Goal: Task Accomplishment & Management: Use online tool/utility

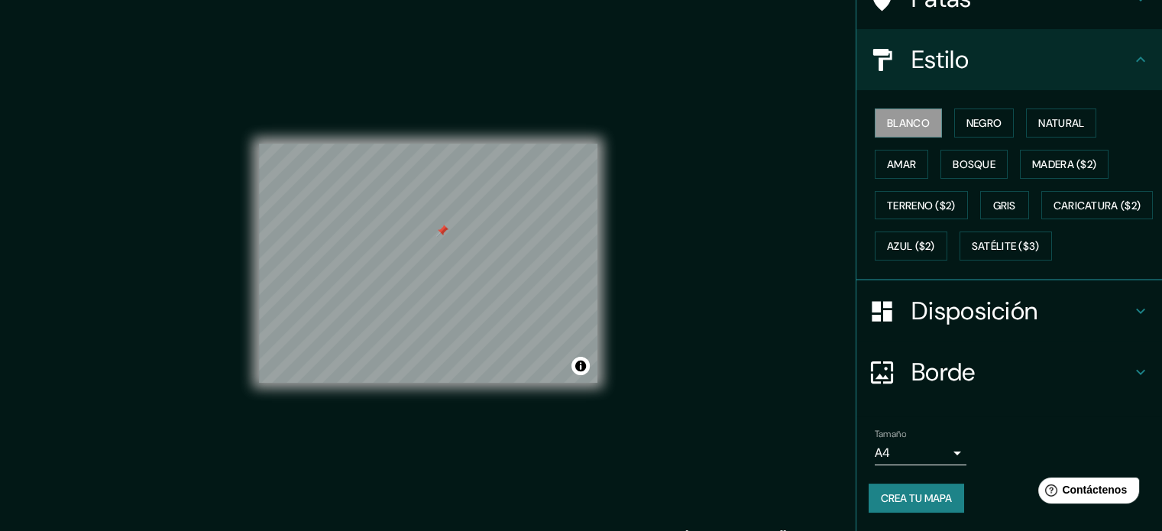
scroll to position [180, 0]
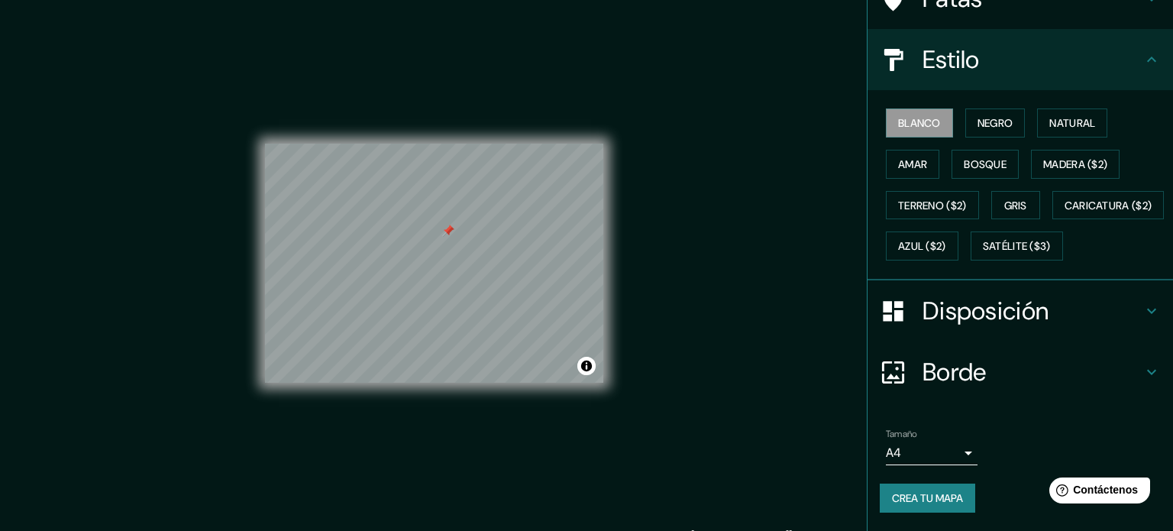
click at [945, 451] on body "Mappin Ubicación Ate, [GEOGRAPHIC_DATA], [GEOGRAPHIC_DATA], [GEOGRAPHIC_DATA] P…" at bounding box center [586, 265] width 1173 height 531
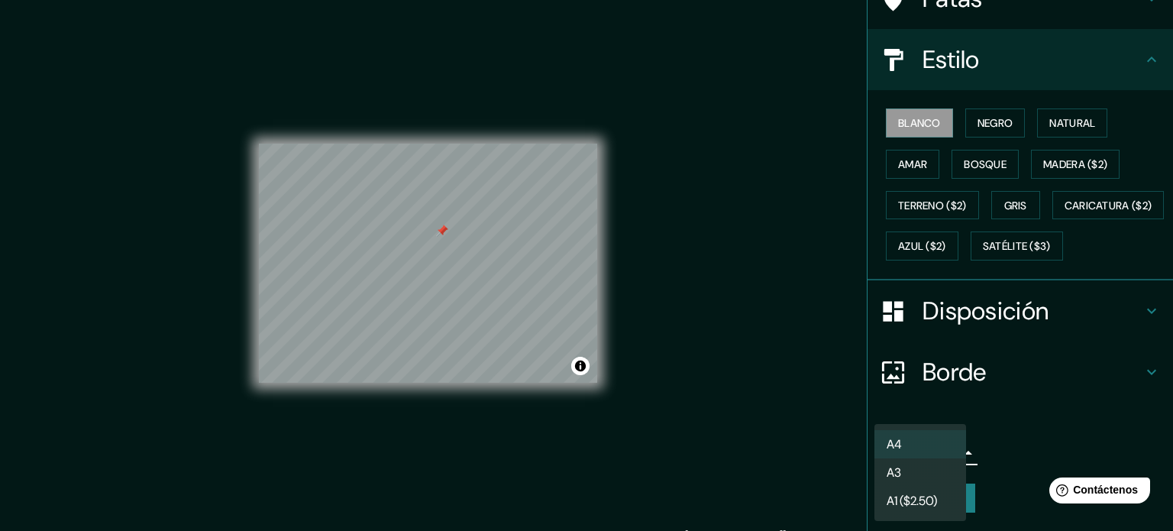
click at [1045, 428] on div at bounding box center [586, 265] width 1173 height 531
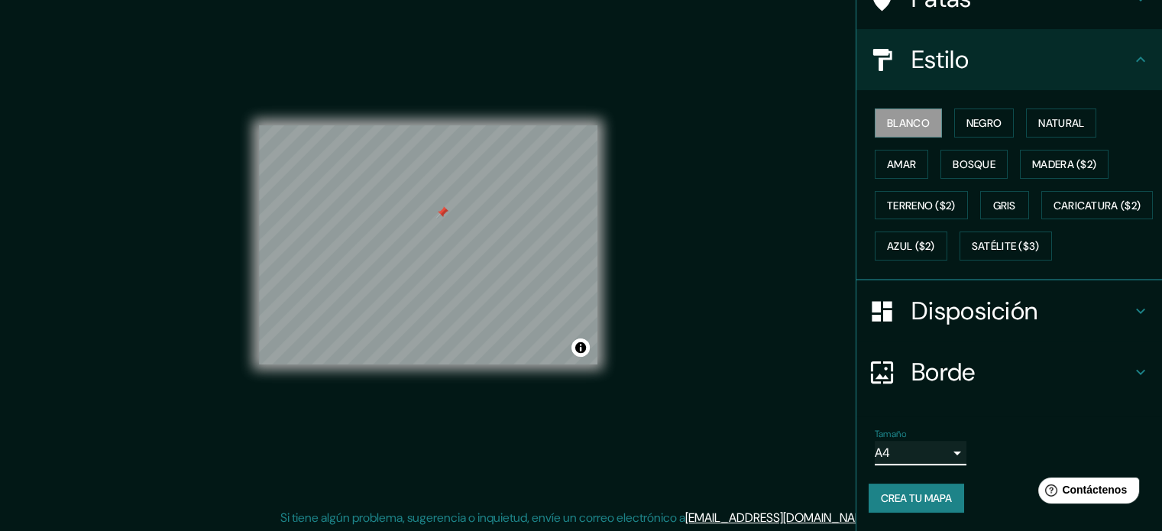
scroll to position [20, 0]
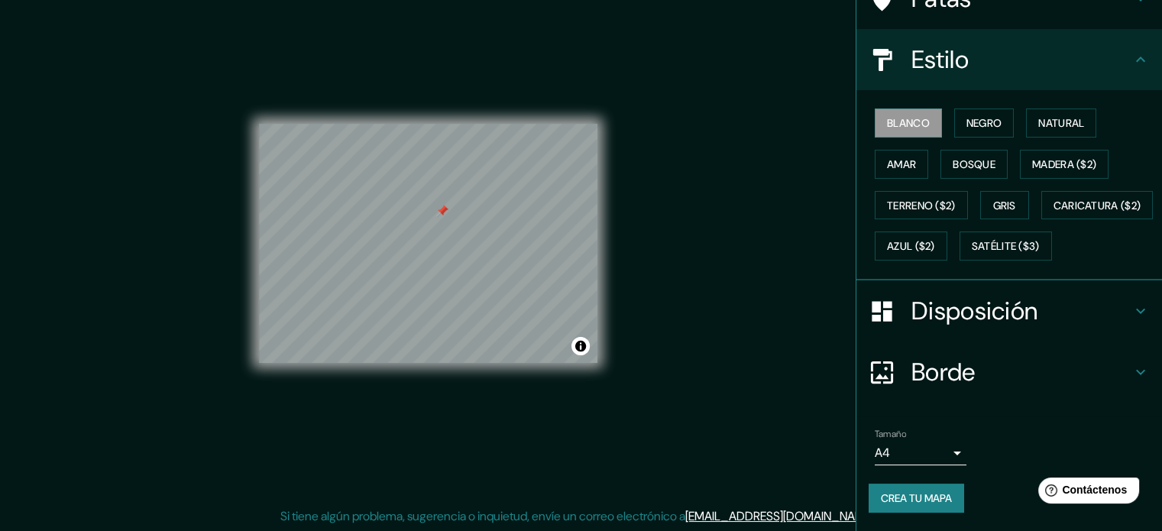
click at [758, 453] on div "Mappin Ubicación Ate, [GEOGRAPHIC_DATA], [GEOGRAPHIC_DATA], [GEOGRAPHIC_DATA] P…" at bounding box center [581, 255] width 1162 height 551
click at [914, 510] on button "Crea tu mapa" at bounding box center [915, 497] width 95 height 29
click at [898, 499] on div "Crea tu mapa" at bounding box center [1008, 497] width 281 height 29
click at [903, 499] on div "Crea tu mapa" at bounding box center [1008, 497] width 281 height 29
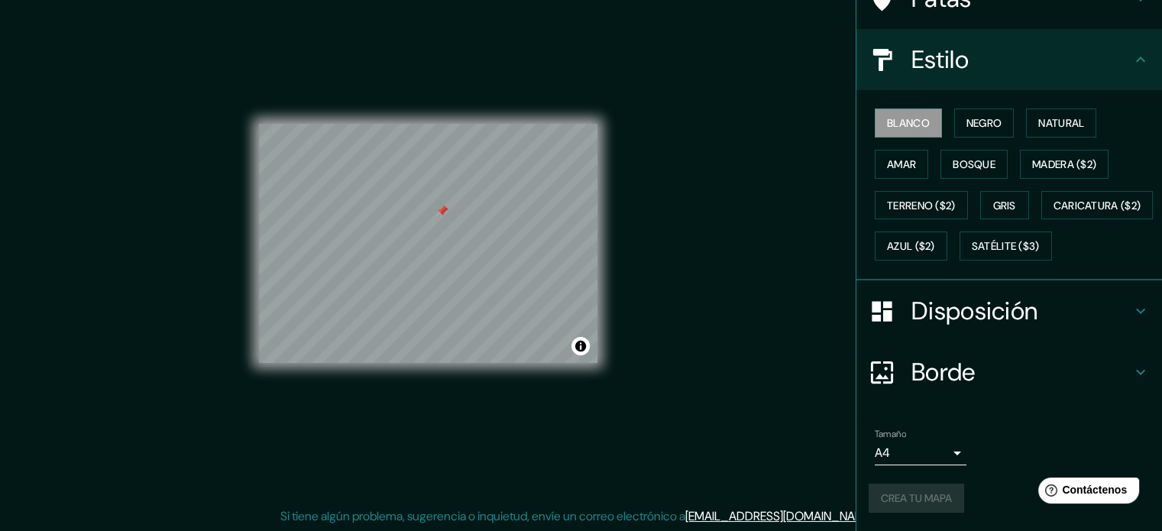
drag, startPoint x: 903, startPoint y: 499, endPoint x: 1005, endPoint y: 495, distance: 102.4
click at [1005, 495] on div "Crea tu mapa" at bounding box center [1008, 497] width 281 height 29
click at [444, 215] on div at bounding box center [442, 211] width 12 height 12
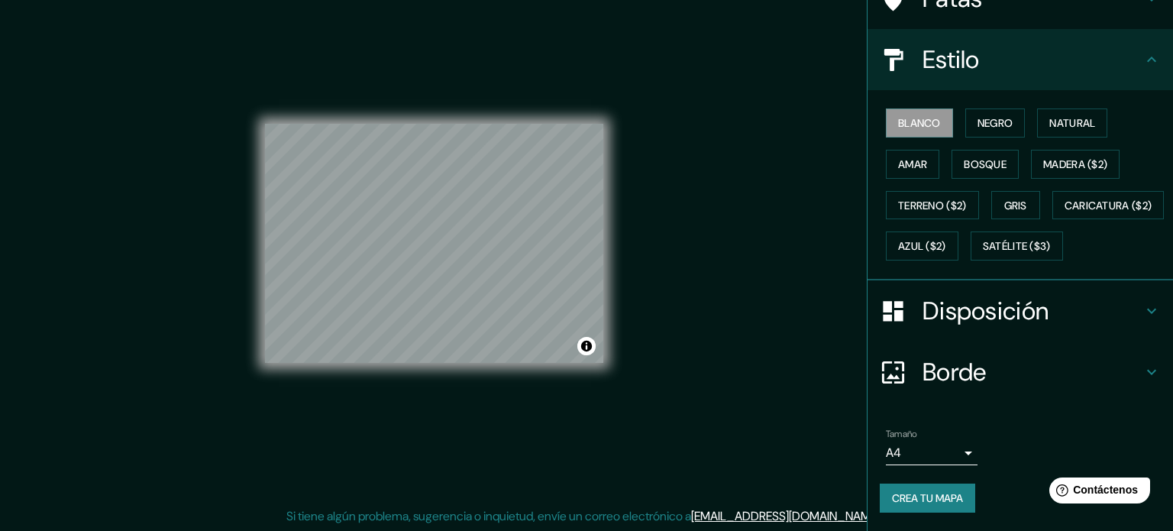
click at [942, 452] on body "Mappin Ubicación Ate, [GEOGRAPHIC_DATA], [GEOGRAPHIC_DATA], [GEOGRAPHIC_DATA] P…" at bounding box center [586, 245] width 1173 height 531
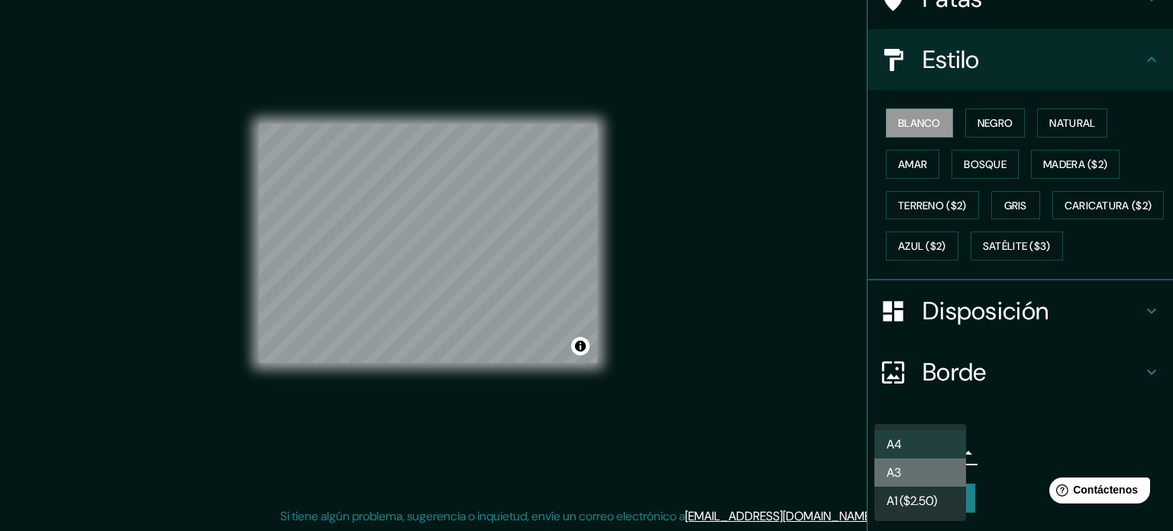
click at [943, 480] on li "A3" at bounding box center [920, 472] width 92 height 28
click at [949, 454] on body "Mappin Ubicación Ate, [GEOGRAPHIC_DATA], [GEOGRAPHIC_DATA], [GEOGRAPHIC_DATA] P…" at bounding box center [586, 245] width 1173 height 531
click at [952, 467] on li "A3" at bounding box center [920, 472] width 92 height 28
click at [939, 456] on body "Mappin Ubicación Ate, [GEOGRAPHIC_DATA], [GEOGRAPHIC_DATA], [GEOGRAPHIC_DATA] P…" at bounding box center [586, 245] width 1173 height 531
click at [951, 477] on li "A3" at bounding box center [920, 472] width 92 height 28
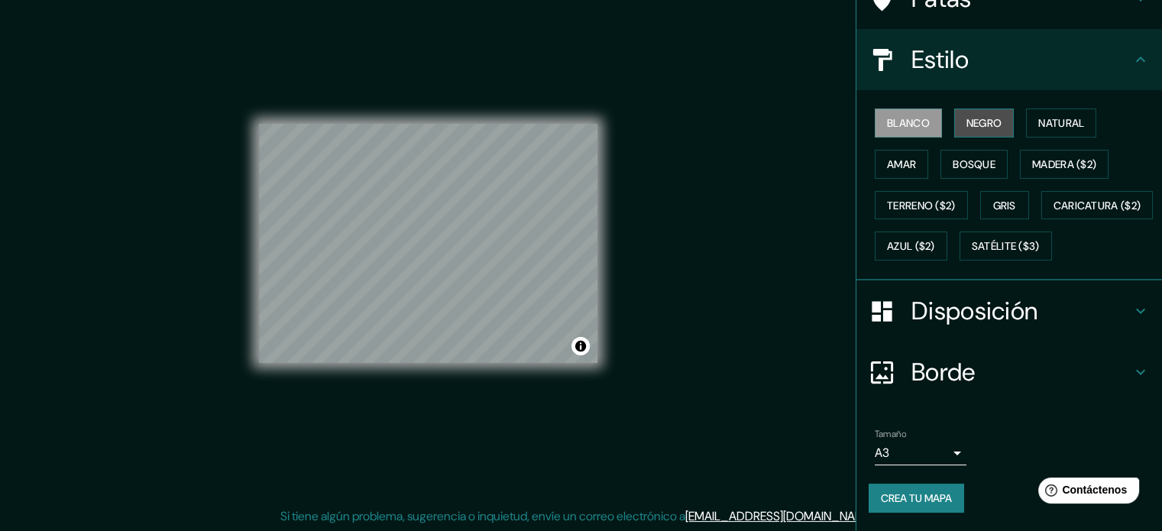
click at [988, 116] on font "Negro" at bounding box center [984, 123] width 36 height 14
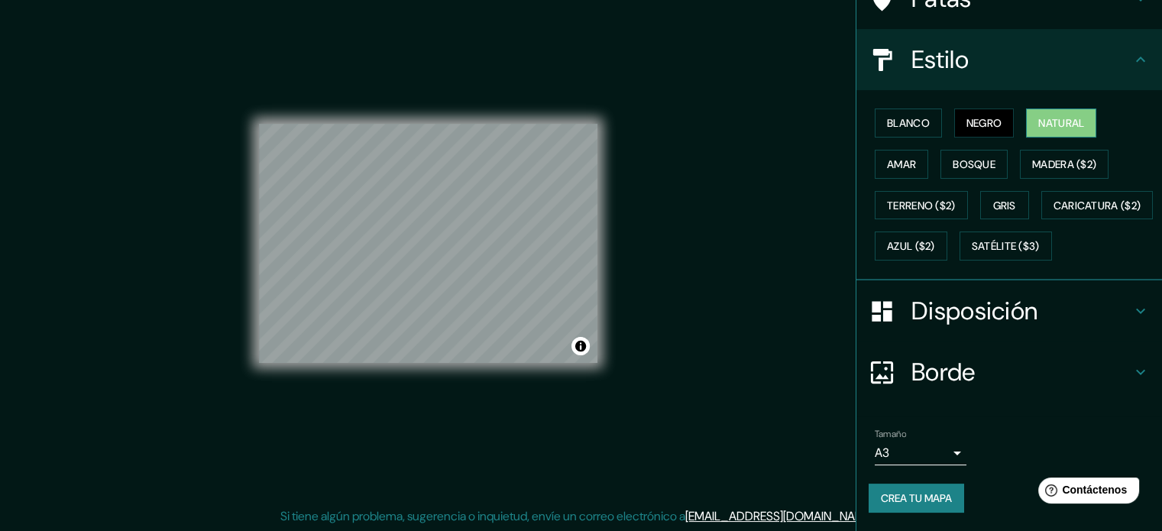
click at [1072, 116] on font "Natural" at bounding box center [1061, 123] width 46 height 14
click at [940, 102] on div "Blanco Negro Natural Amar Bosque Madera ($2) Terreno ($2) Gris Caricatura ($2) …" at bounding box center [1014, 184] width 293 height 164
click at [586, 344] on button "Activar o desactivar atribución" at bounding box center [580, 346] width 18 height 18
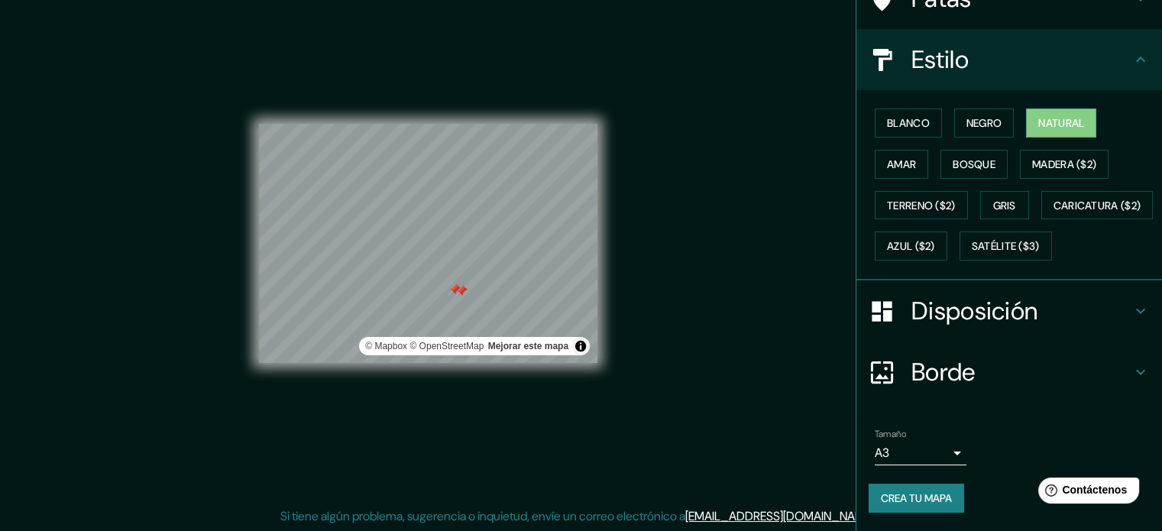
click at [457, 292] on div at bounding box center [461, 291] width 12 height 12
click at [451, 288] on div at bounding box center [454, 289] width 12 height 12
drag, startPoint x: 599, startPoint y: 167, endPoint x: 676, endPoint y: 289, distance: 144.5
click at [676, 289] on div "Mappin Ubicación Ate, [GEOGRAPHIC_DATA], [GEOGRAPHIC_DATA], [GEOGRAPHIC_DATA] P…" at bounding box center [581, 255] width 1162 height 551
click at [548, 347] on font "Mejorar este mapa" at bounding box center [528, 346] width 80 height 11
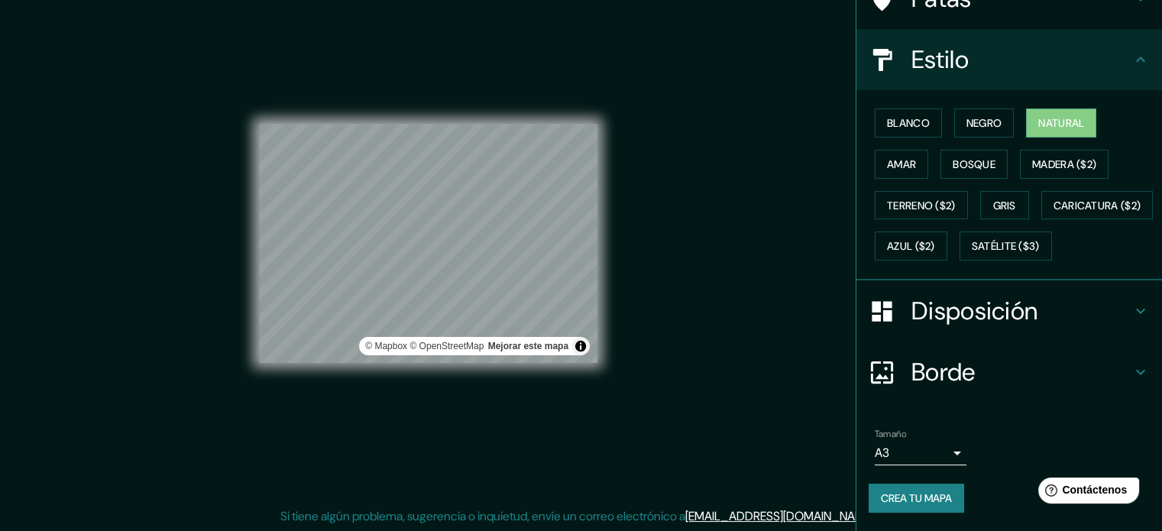
drag, startPoint x: 897, startPoint y: 496, endPoint x: 728, endPoint y: 299, distance: 259.9
click at [725, 300] on div "Mappin Ubicación Ate, [GEOGRAPHIC_DATA], [GEOGRAPHIC_DATA], [GEOGRAPHIC_DATA] P…" at bounding box center [581, 255] width 1162 height 551
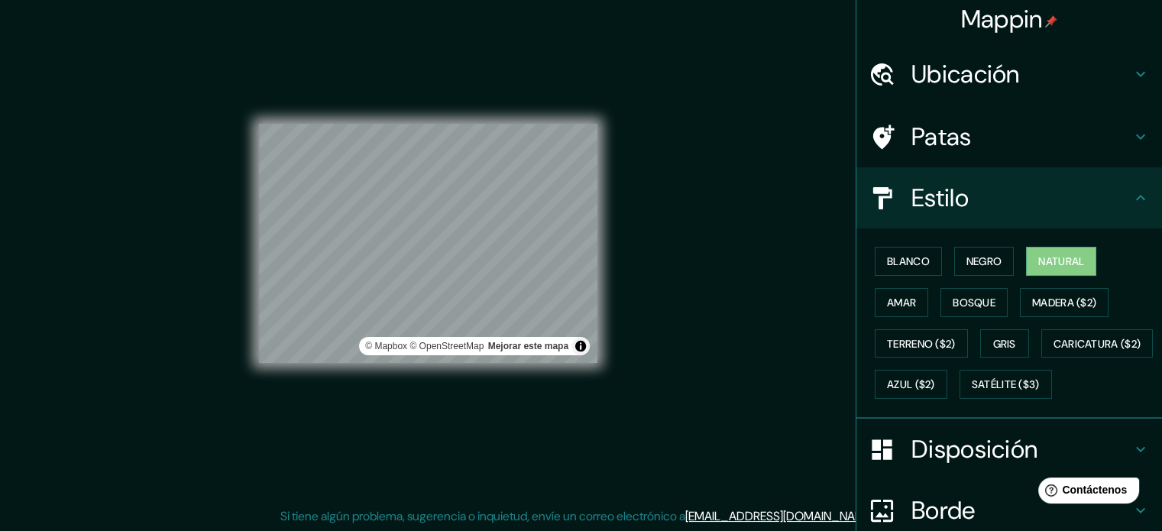
scroll to position [0, 0]
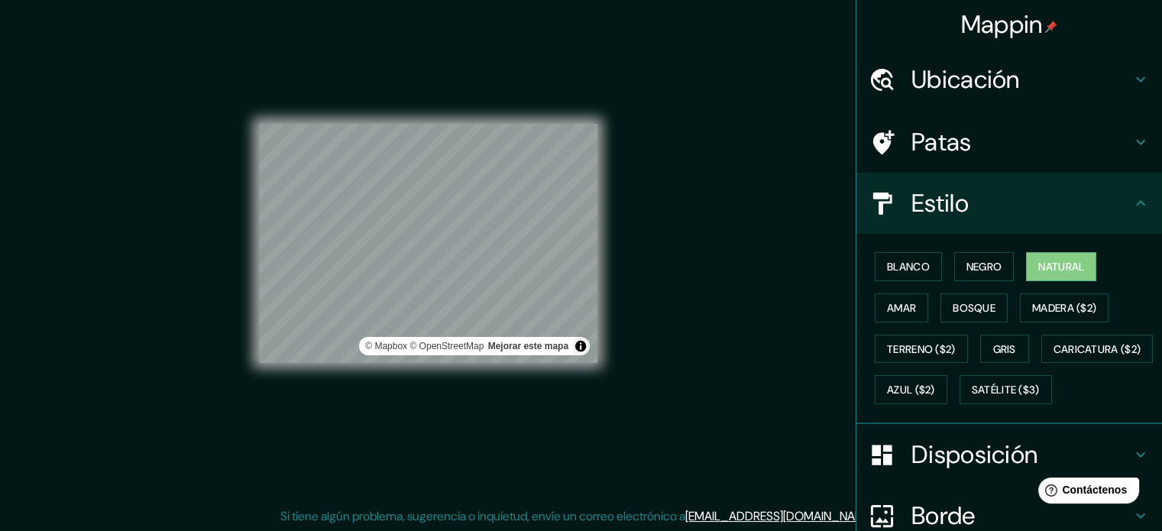
click at [956, 57] on div "Ubicación" at bounding box center [1008, 79] width 305 height 61
